Goal: Task Accomplishment & Management: Use online tool/utility

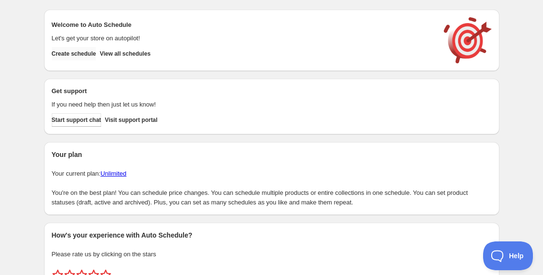
click at [78, 56] on span "Create schedule" at bounding box center [74, 54] width 45 height 8
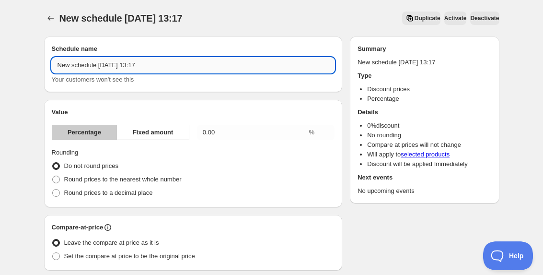
click at [102, 63] on input "New schedule [DATE] 13:17" at bounding box center [193, 65] width 283 height 15
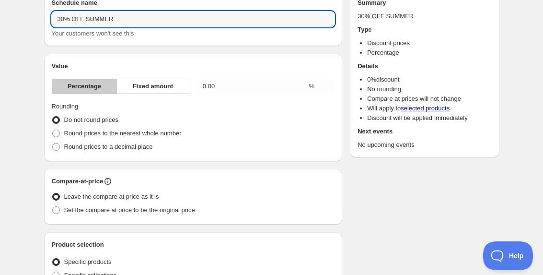
scroll to position [47, 0]
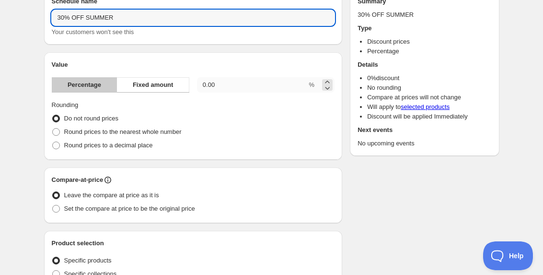
type input "30% OFF SUMMER"
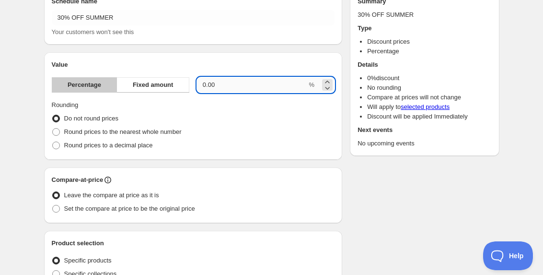
click at [217, 83] on input "0.00" at bounding box center [252, 84] width 110 height 15
click at [212, 84] on input "0.00" at bounding box center [252, 84] width 110 height 15
type input "30"
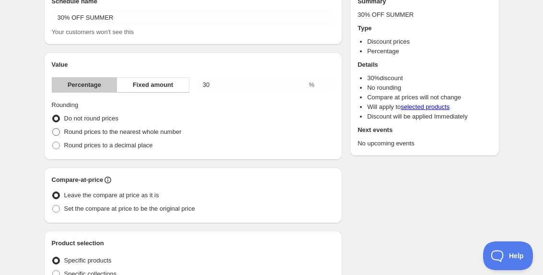
click at [56, 131] on span at bounding box center [56, 132] width 8 height 8
click at [53, 128] on input "Round prices to the nearest whole number" at bounding box center [52, 128] width 0 height 0
radio input "true"
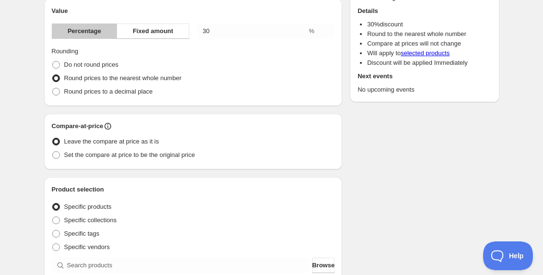
scroll to position [115, 0]
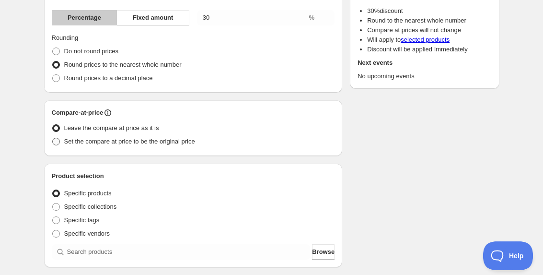
click at [58, 140] on span at bounding box center [56, 142] width 8 height 8
click at [53, 138] on input "Set the compare at price to be the original price" at bounding box center [52, 138] width 0 height 0
radio input "true"
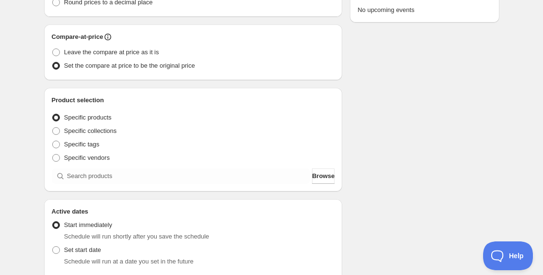
scroll to position [191, 0]
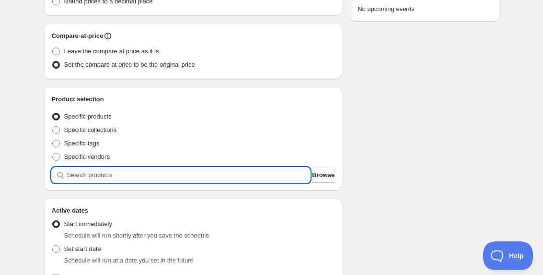
click at [126, 174] on input "search" at bounding box center [189, 174] width 244 height 15
type input "p"
type input "a"
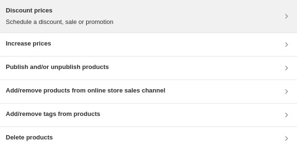
click at [35, 14] on h3 "Discount prices" at bounding box center [60, 11] width 108 height 10
